Goal: Information Seeking & Learning: Learn about a topic

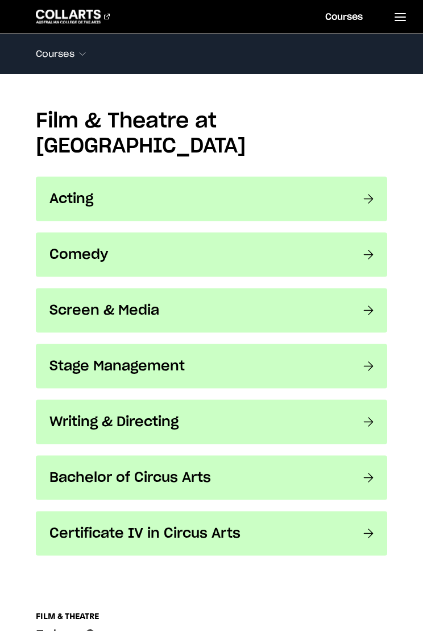
scroll to position [843, 0]
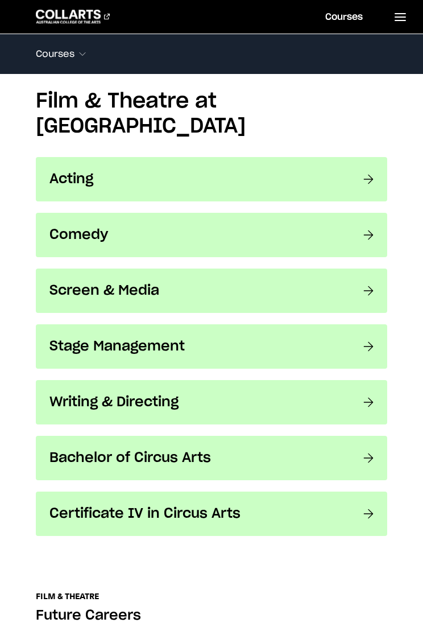
click at [314, 282] on h3 "Screen & Media" at bounding box center [194, 290] width 291 height 17
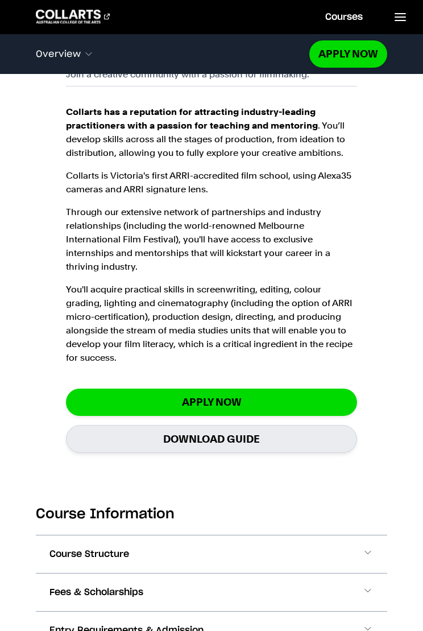
scroll to position [779, 0]
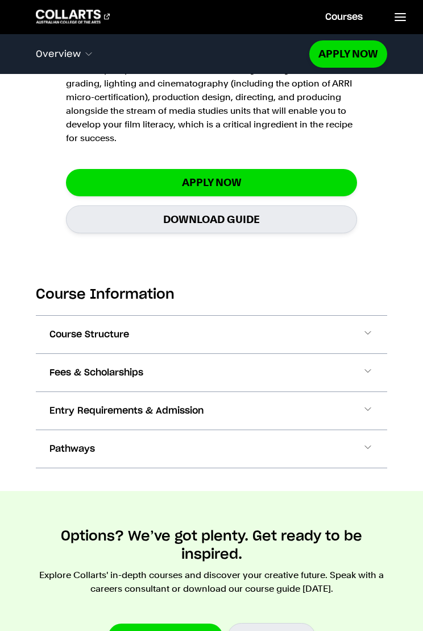
click at [321, 325] on button "Course Structure" at bounding box center [211, 335] width 351 height 38
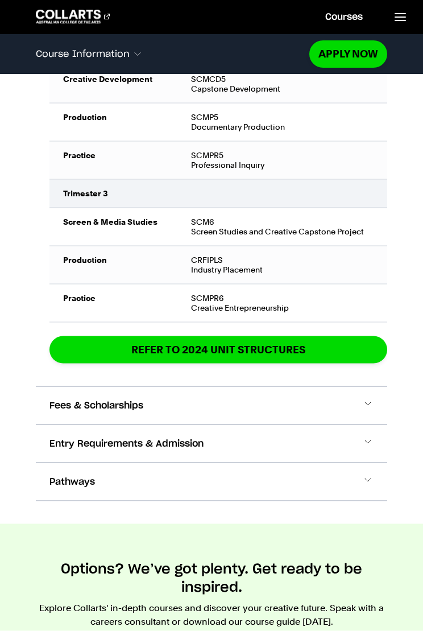
scroll to position [2241, 0]
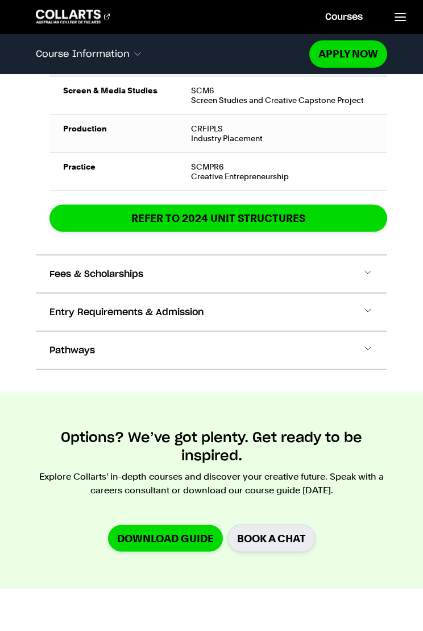
click at [309, 272] on button "Fees & Scholarships" at bounding box center [211, 274] width 351 height 38
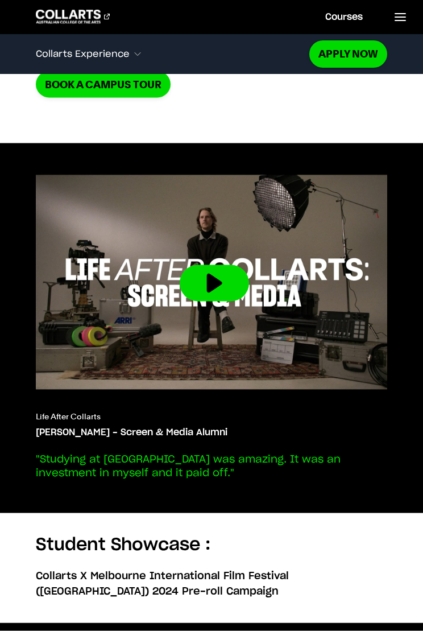
scroll to position [5028, 0]
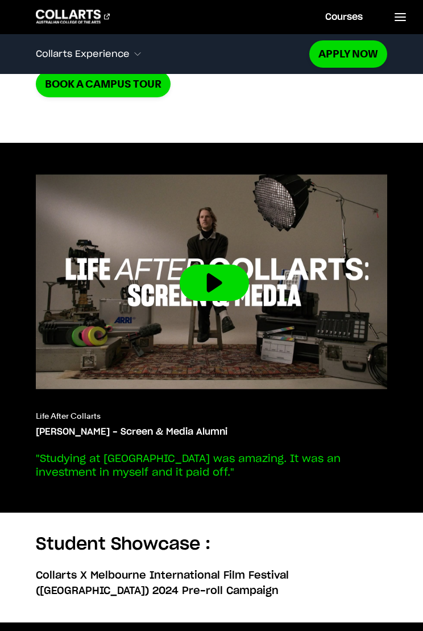
click at [295, 308] on img at bounding box center [214, 282] width 416 height 234
click at [228, 264] on button at bounding box center [214, 282] width 69 height 36
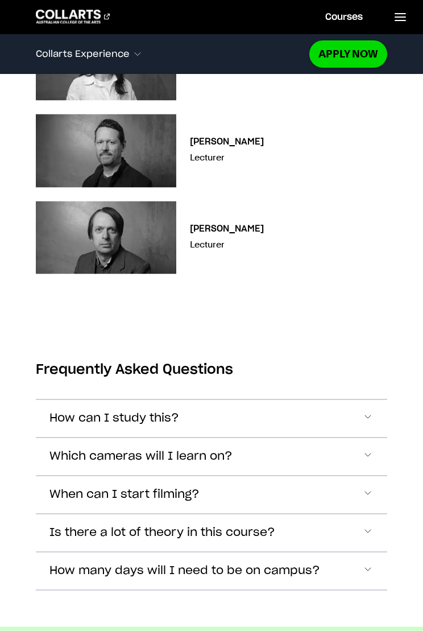
scroll to position [6106, 0]
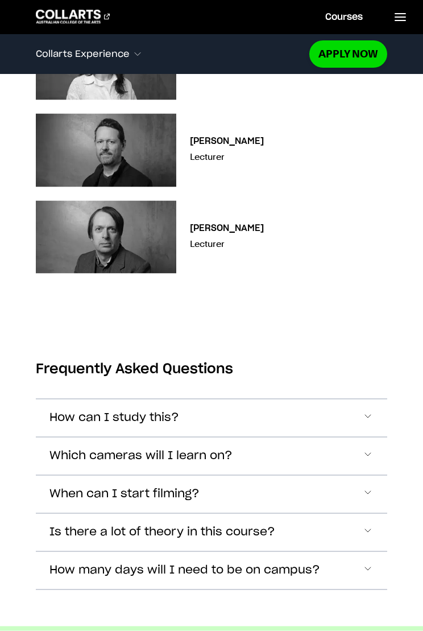
click at [68, 411] on span "How can I study this?" at bounding box center [114, 417] width 130 height 13
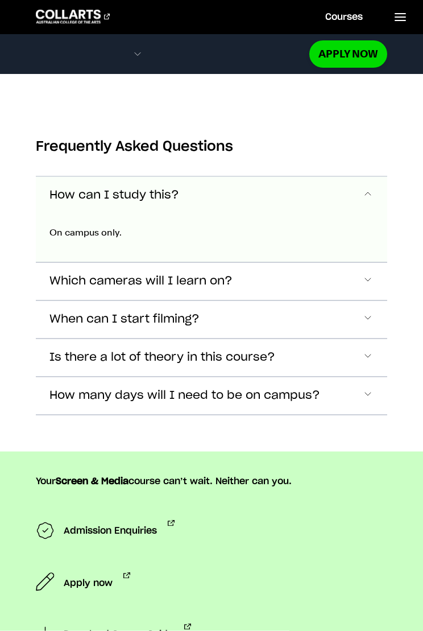
scroll to position [6369, 0]
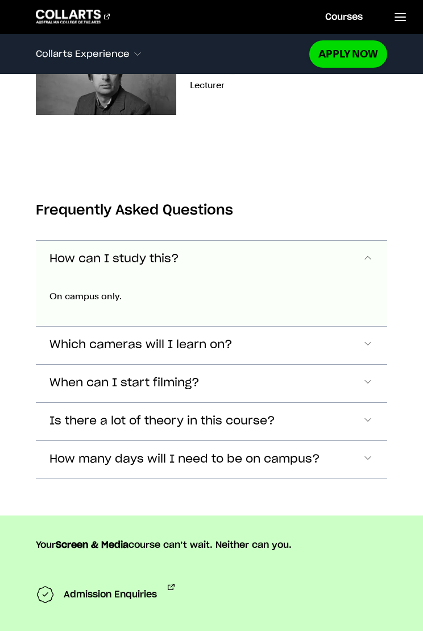
click at [57, 326] on button "Which cameras will I learn on?" at bounding box center [211, 345] width 351 height 38
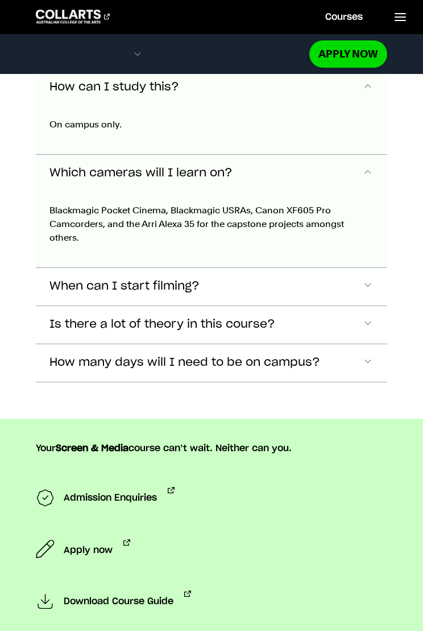
scroll to position [6455, 0]
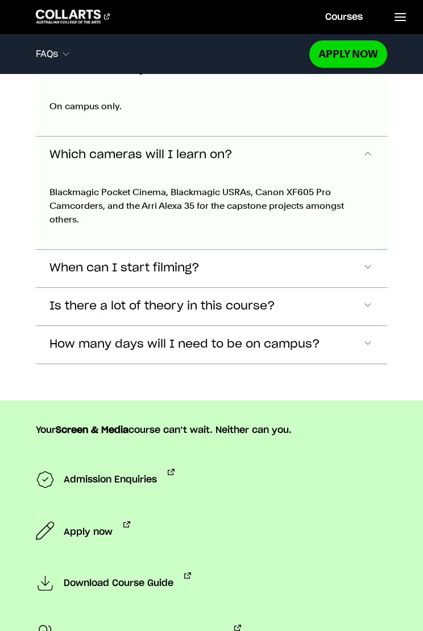
click at [56, 250] on button "When can I start filming?" at bounding box center [211, 269] width 351 height 38
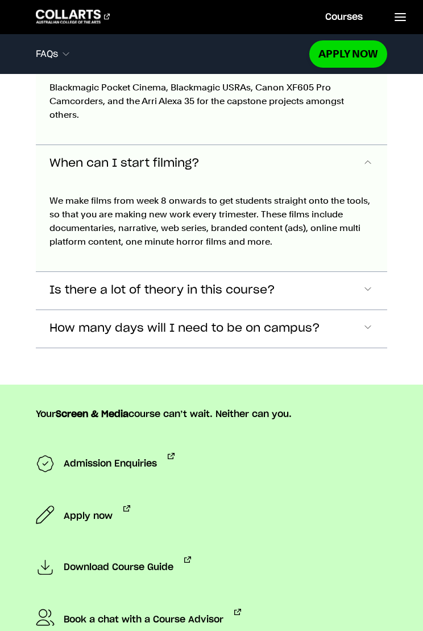
scroll to position [6568, 0]
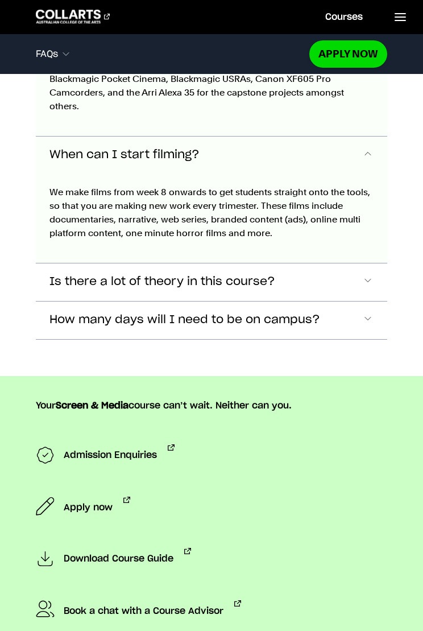
click at [61, 275] on span "Is there a lot of theory in this course?" at bounding box center [162, 281] width 226 height 13
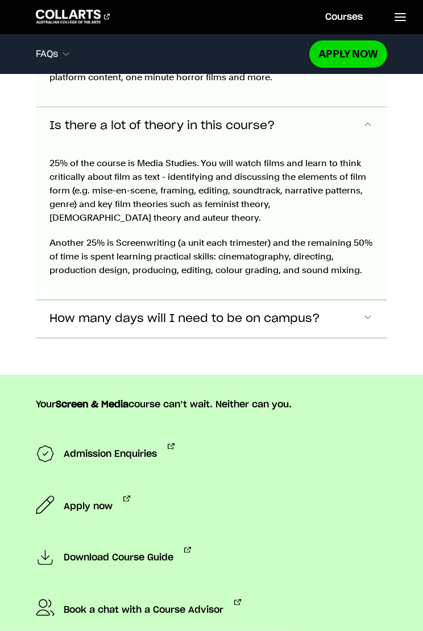
scroll to position [6724, 0]
click at [59, 300] on button "How many days will I need to be on campus?" at bounding box center [211, 319] width 351 height 38
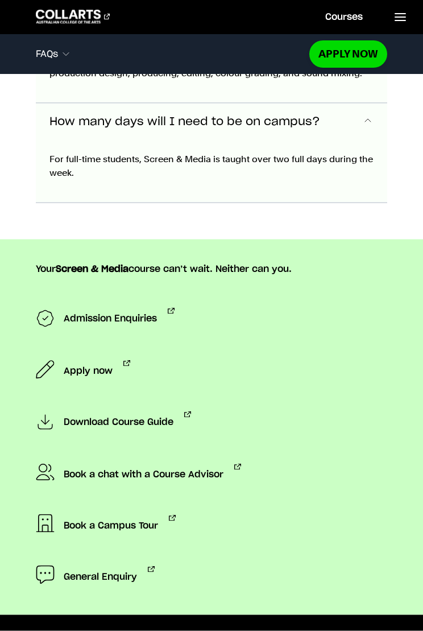
scroll to position [6921, 0]
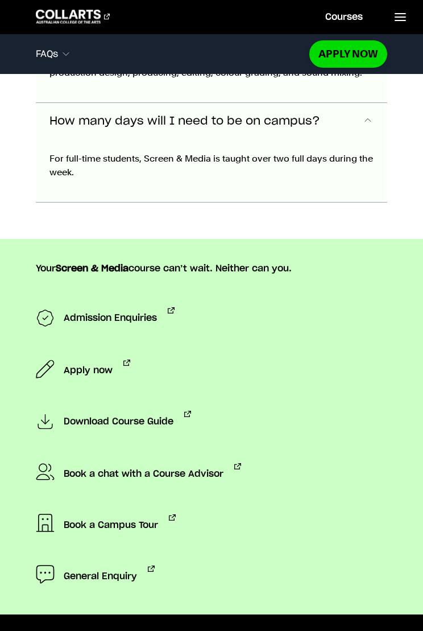
click at [85, 307] on span "Admission Enquiries" at bounding box center [110, 318] width 93 height 23
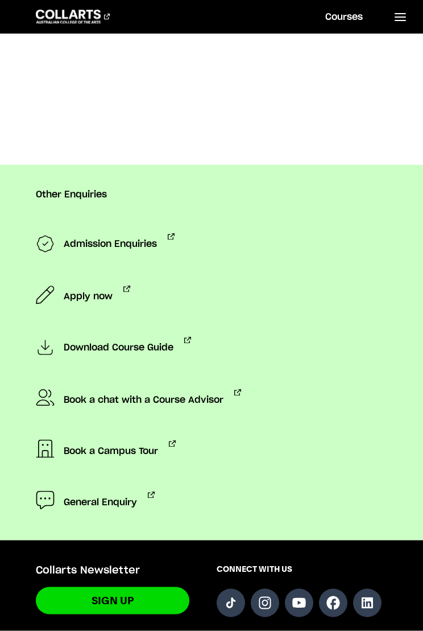
scroll to position [1118, 0]
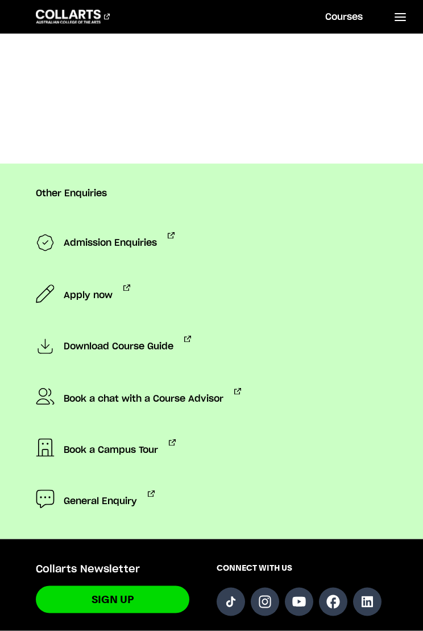
click at [77, 301] on span "Apply now" at bounding box center [88, 295] width 49 height 22
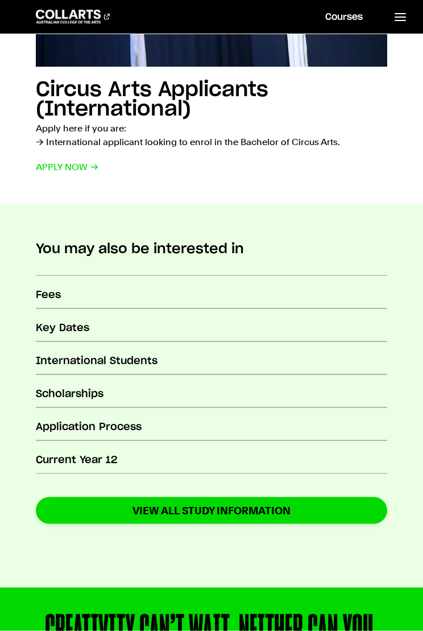
scroll to position [1360, 0]
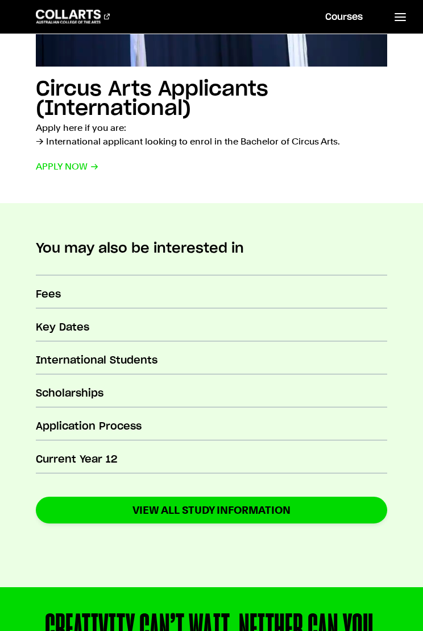
click at [305, 361] on link "International Students" at bounding box center [211, 358] width 351 height 33
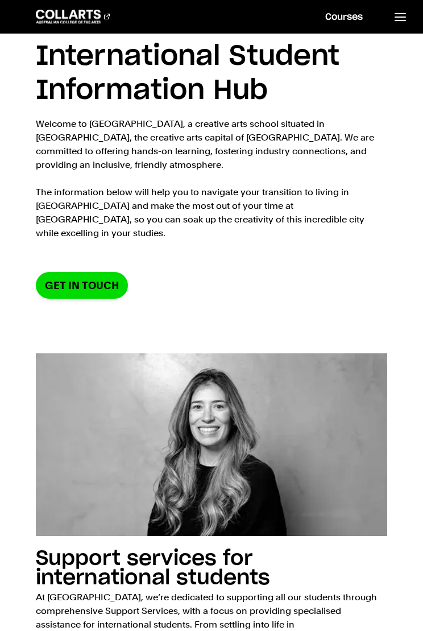
scroll to position [38, 0]
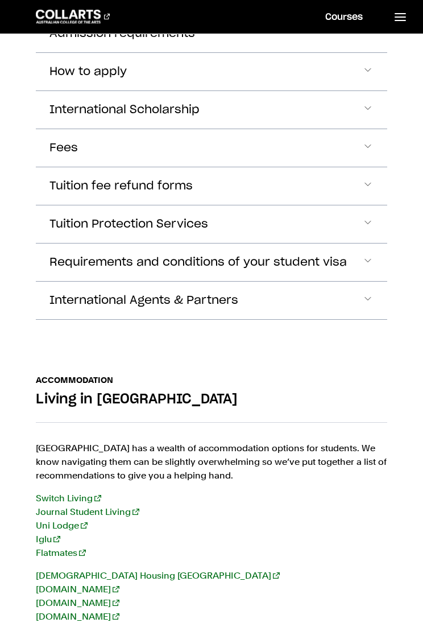
click at [357, 129] on button "Fees" at bounding box center [211, 148] width 351 height 38
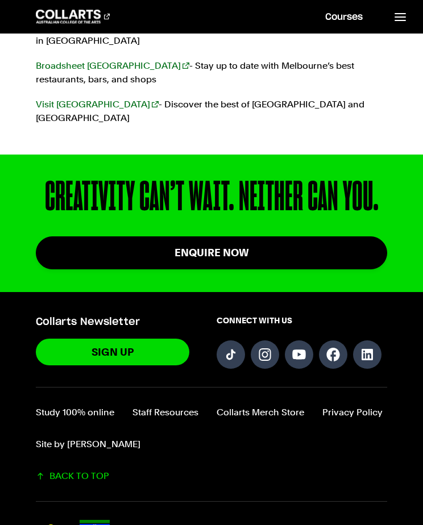
scroll to position [3349, 0]
